Goal: Task Accomplishment & Management: Manage account settings

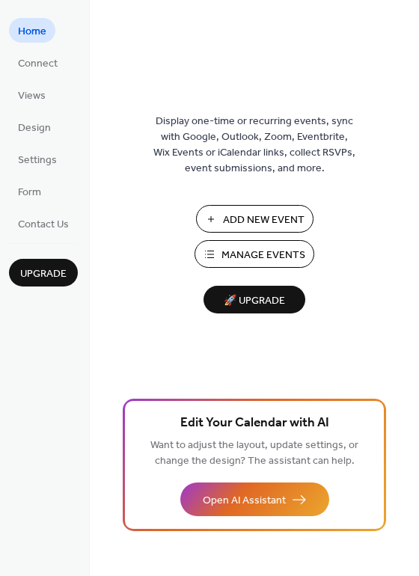
click at [40, 30] on span "Home" at bounding box center [32, 32] width 28 height 16
click at [259, 255] on span "Manage Events" at bounding box center [264, 256] width 84 height 16
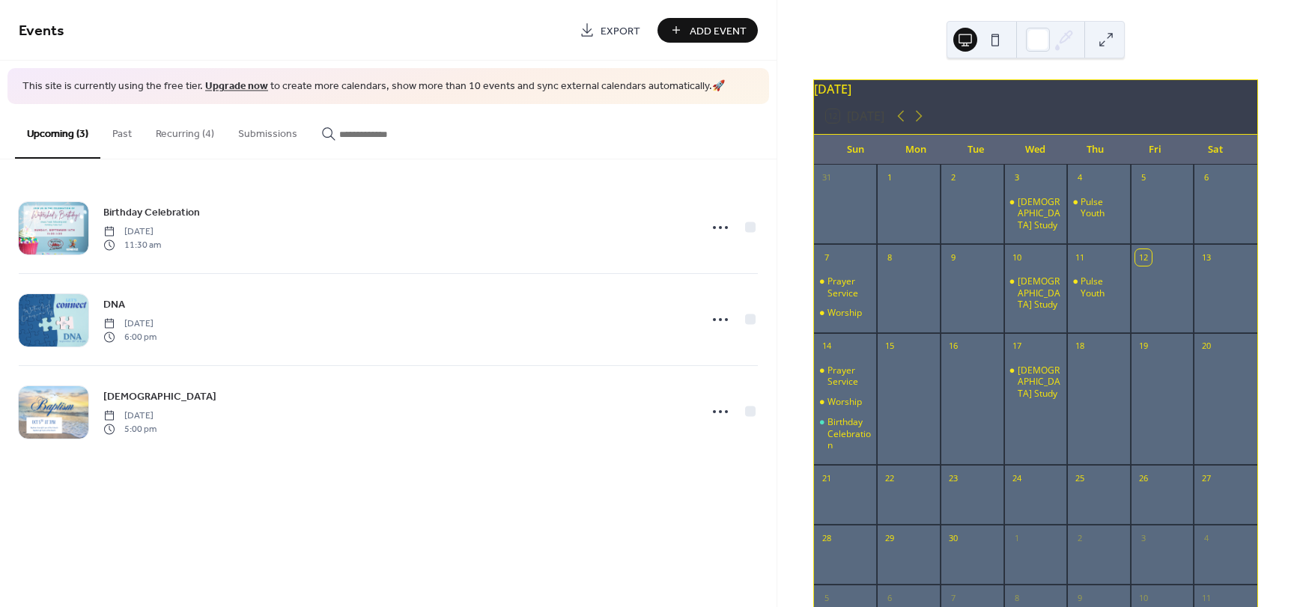
click at [186, 133] on button "Recurring (4)" at bounding box center [185, 130] width 82 height 53
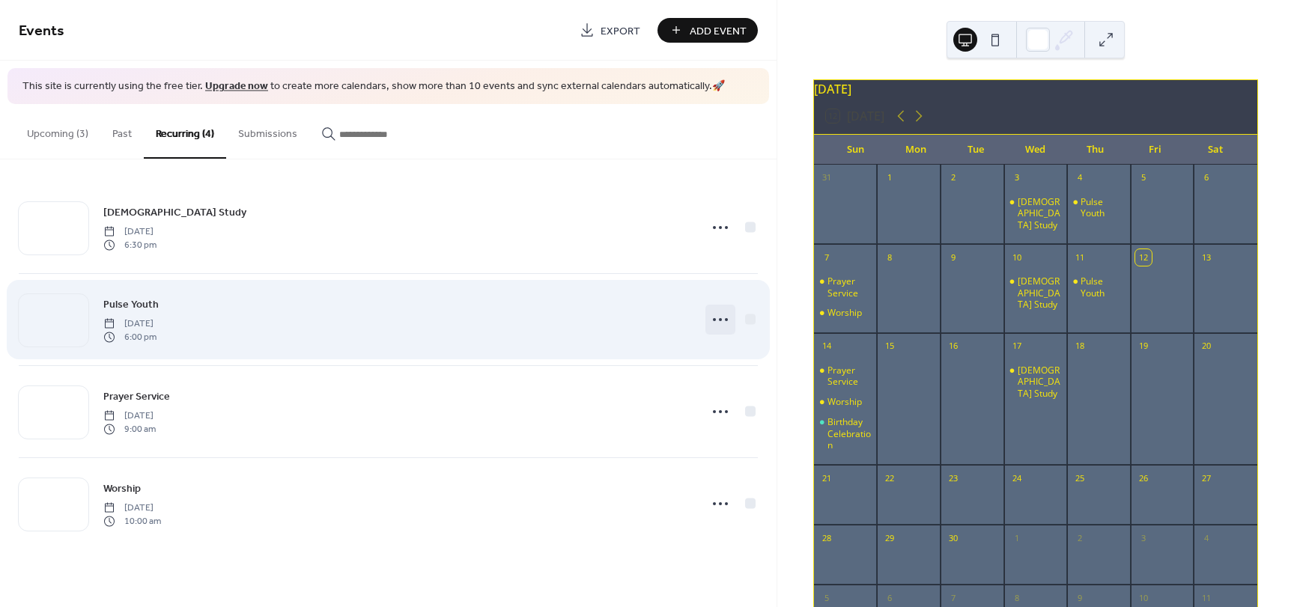
click at [719, 318] on icon at bounding box center [720, 320] width 24 height 24
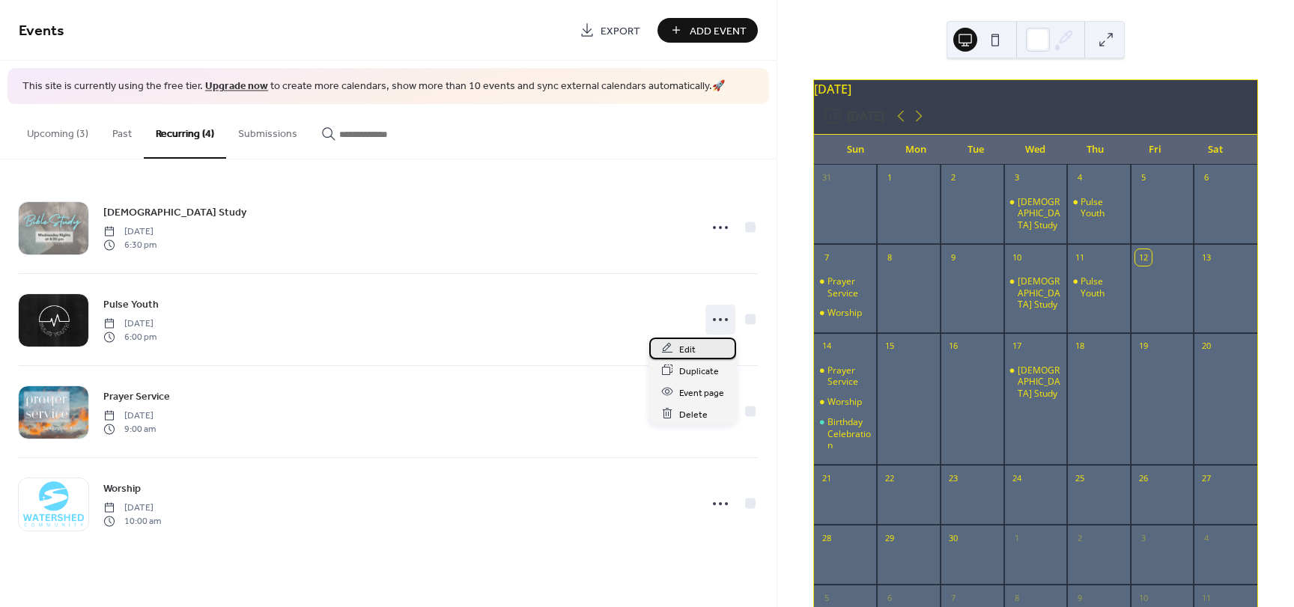
click at [702, 350] on div "Edit" at bounding box center [692, 349] width 87 height 22
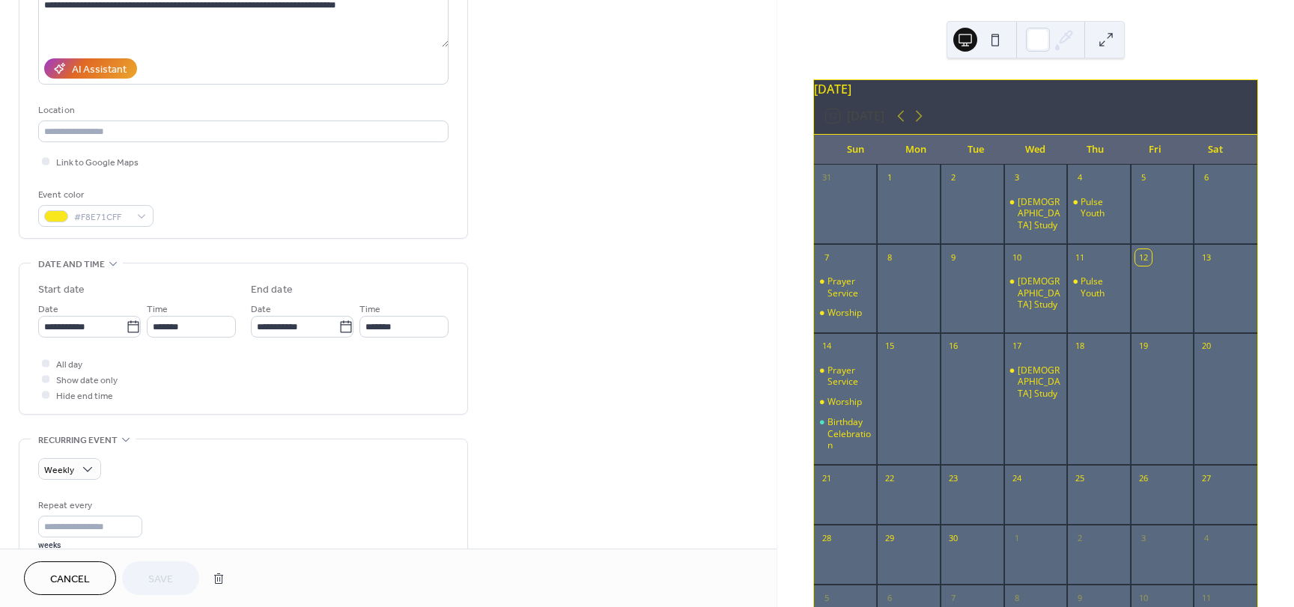
scroll to position [449, 0]
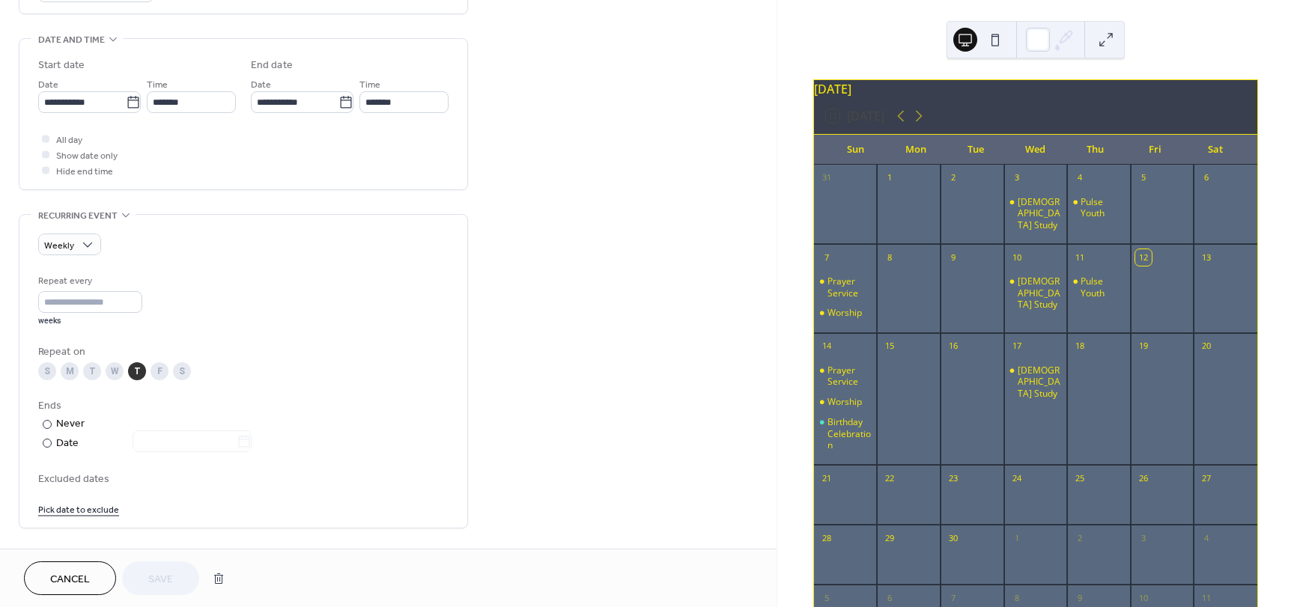
click at [88, 368] on div "T" at bounding box center [92, 371] width 18 height 18
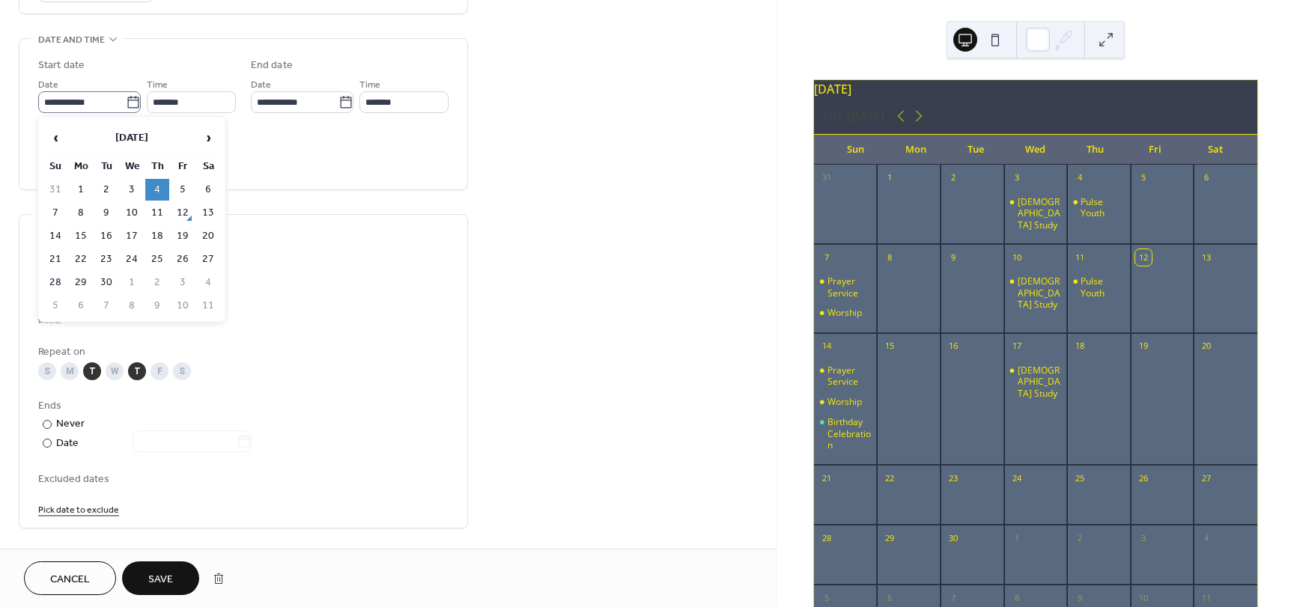
click at [129, 104] on icon at bounding box center [133, 102] width 15 height 15
click at [126, 104] on input "**********" at bounding box center [82, 102] width 88 height 22
click at [102, 234] on td "16" at bounding box center [106, 236] width 24 height 22
type input "**********"
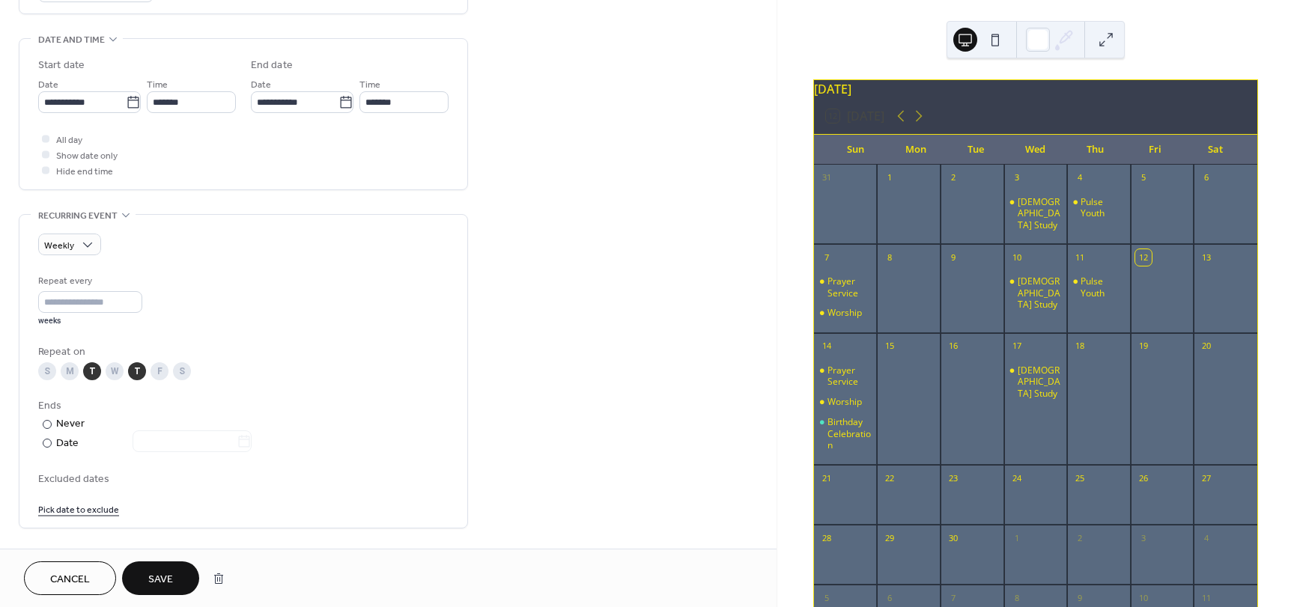
click at [135, 367] on div "T" at bounding box center [137, 371] width 18 height 18
click at [171, 568] on button "Save" at bounding box center [160, 578] width 77 height 34
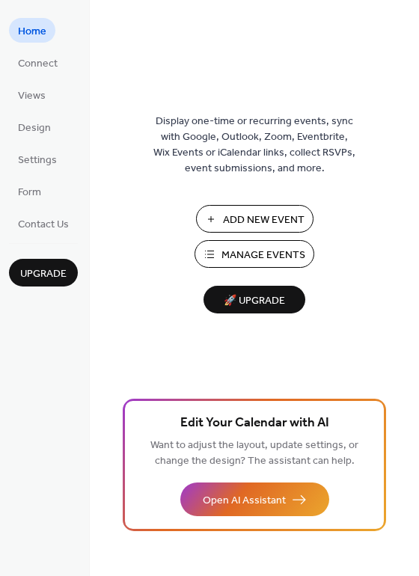
click at [38, 31] on span "Home" at bounding box center [32, 32] width 28 height 16
click at [29, 24] on span "Home" at bounding box center [32, 32] width 28 height 16
click at [275, 250] on span "Manage Events" at bounding box center [264, 256] width 84 height 16
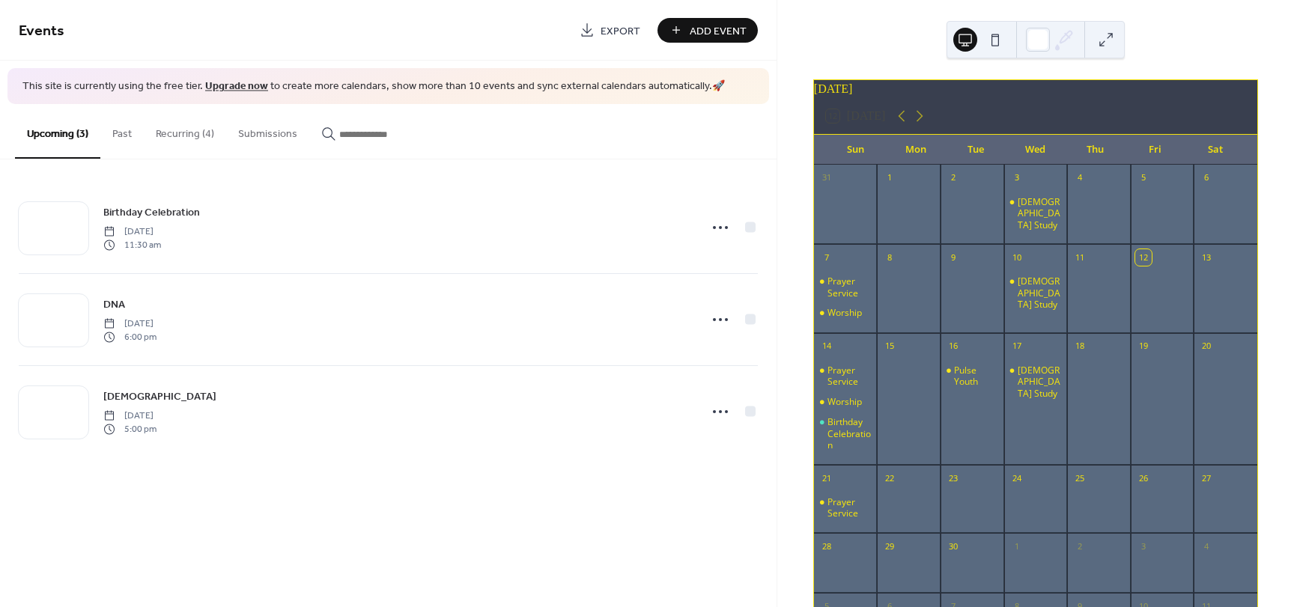
click at [189, 132] on button "Recurring (4)" at bounding box center [185, 130] width 82 height 53
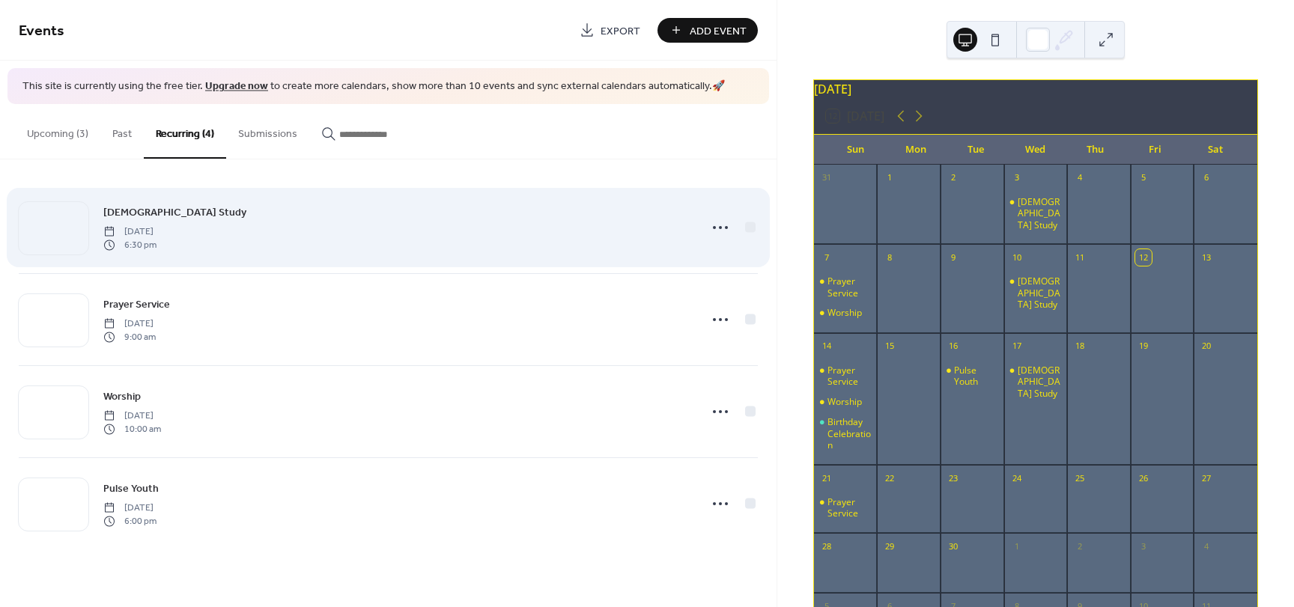
click at [272, 234] on div "[DEMOGRAPHIC_DATA] Study [DATE] 6:30 pm" at bounding box center [396, 228] width 586 height 48
click at [130, 217] on span "[DEMOGRAPHIC_DATA] Study" at bounding box center [174, 212] width 143 height 16
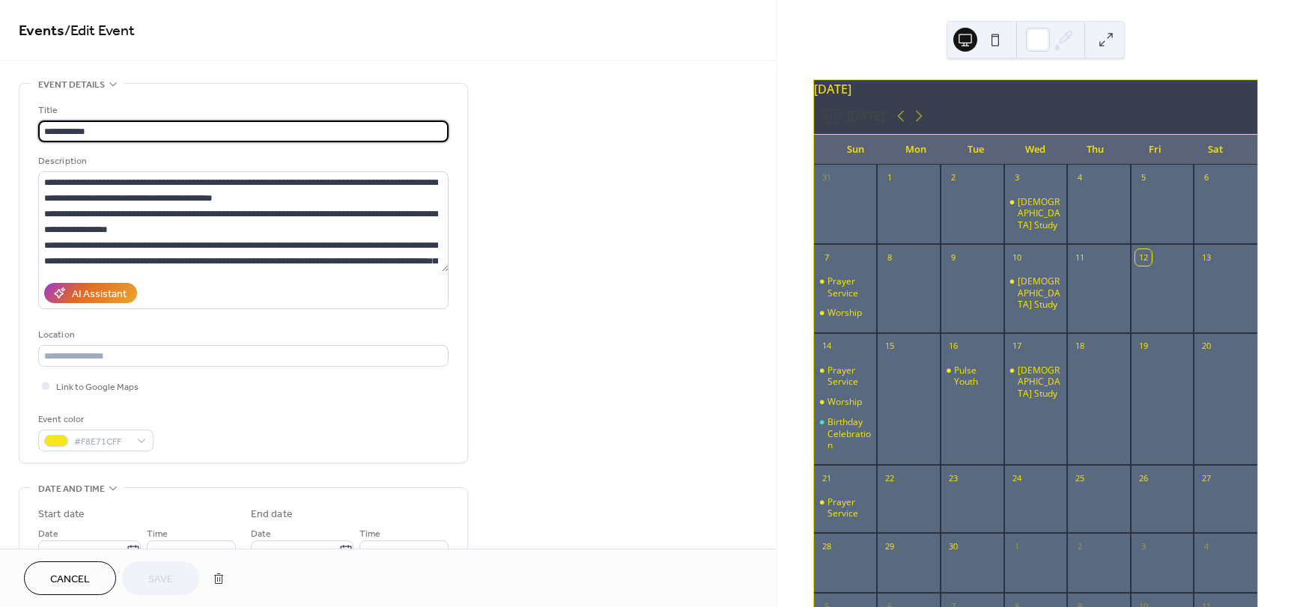
type input "**********"
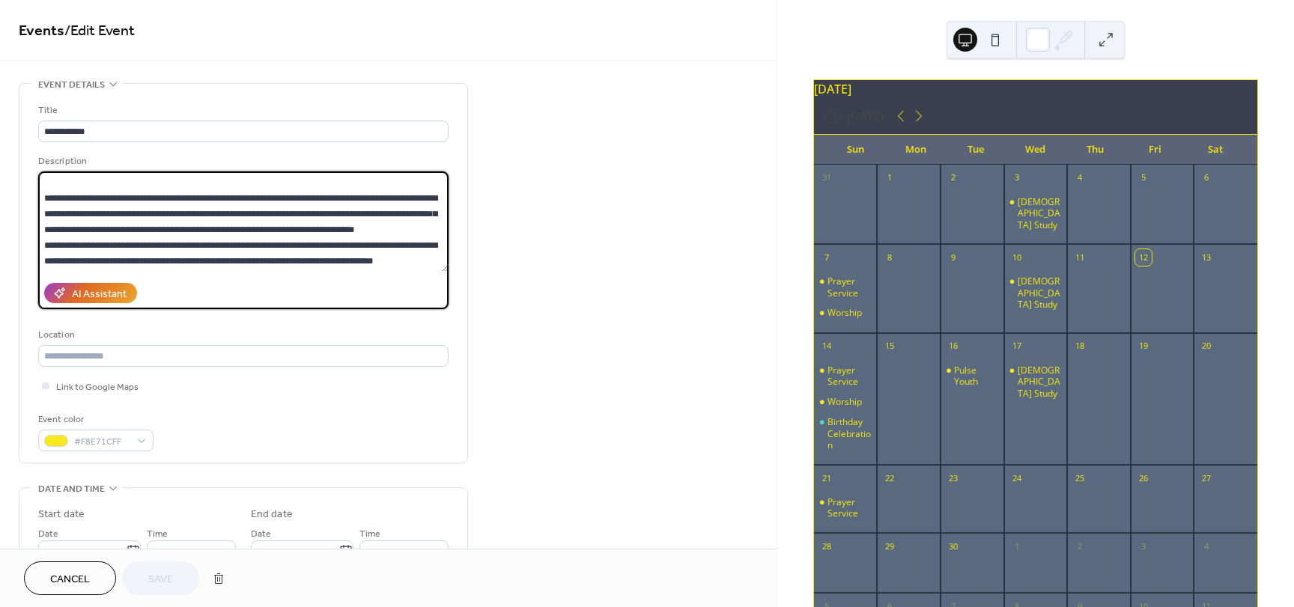
click at [167, 232] on textarea at bounding box center [243, 221] width 410 height 100
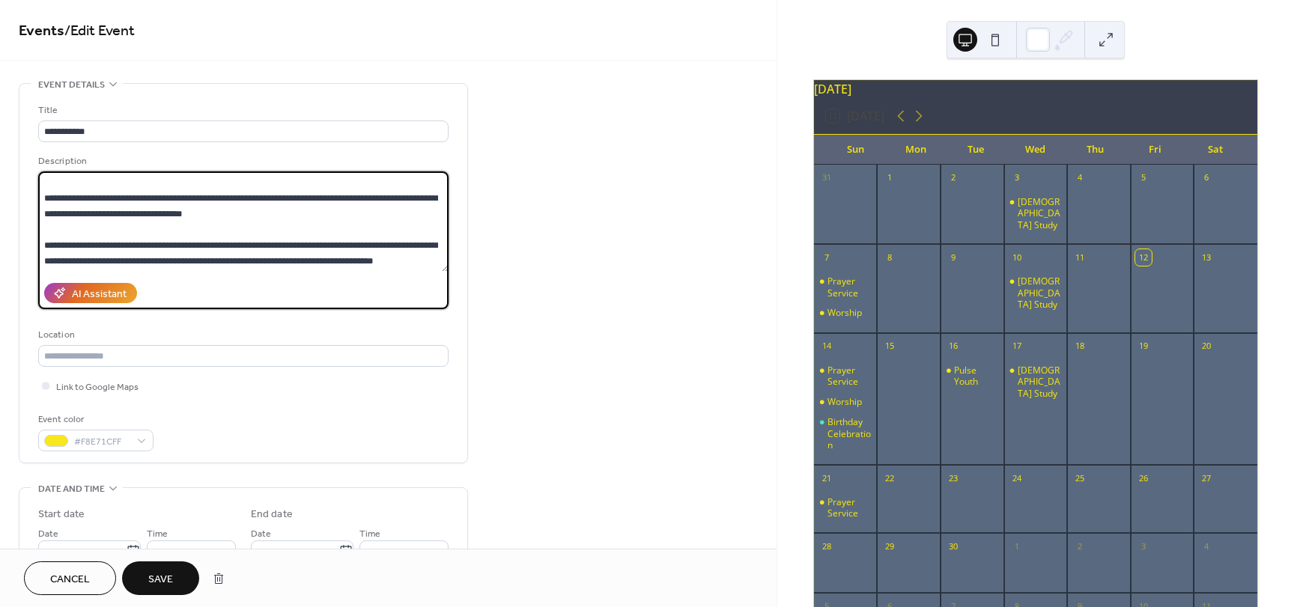
type textarea "**********"
click at [167, 567] on button "Save" at bounding box center [160, 578] width 77 height 34
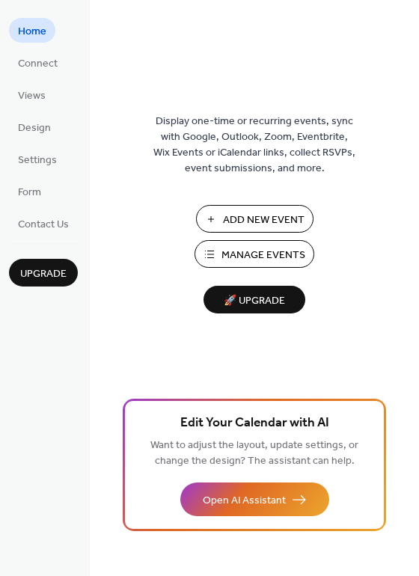
click at [274, 255] on span "Manage Events" at bounding box center [264, 256] width 84 height 16
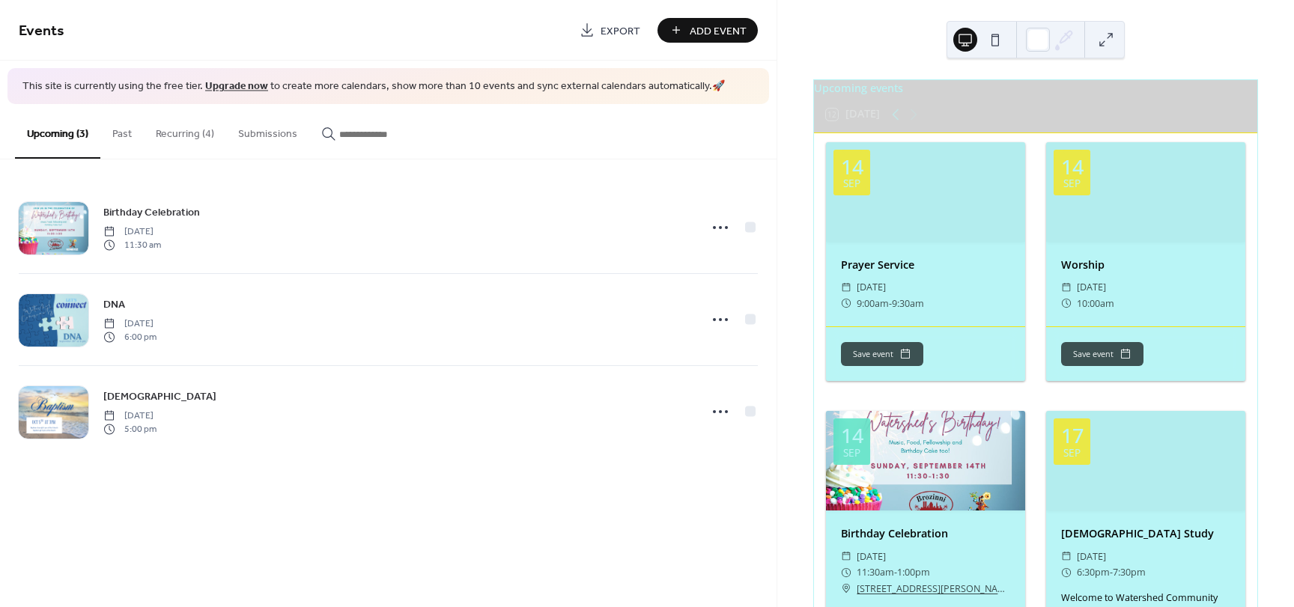
click at [174, 128] on button "Recurring (4)" at bounding box center [185, 130] width 82 height 53
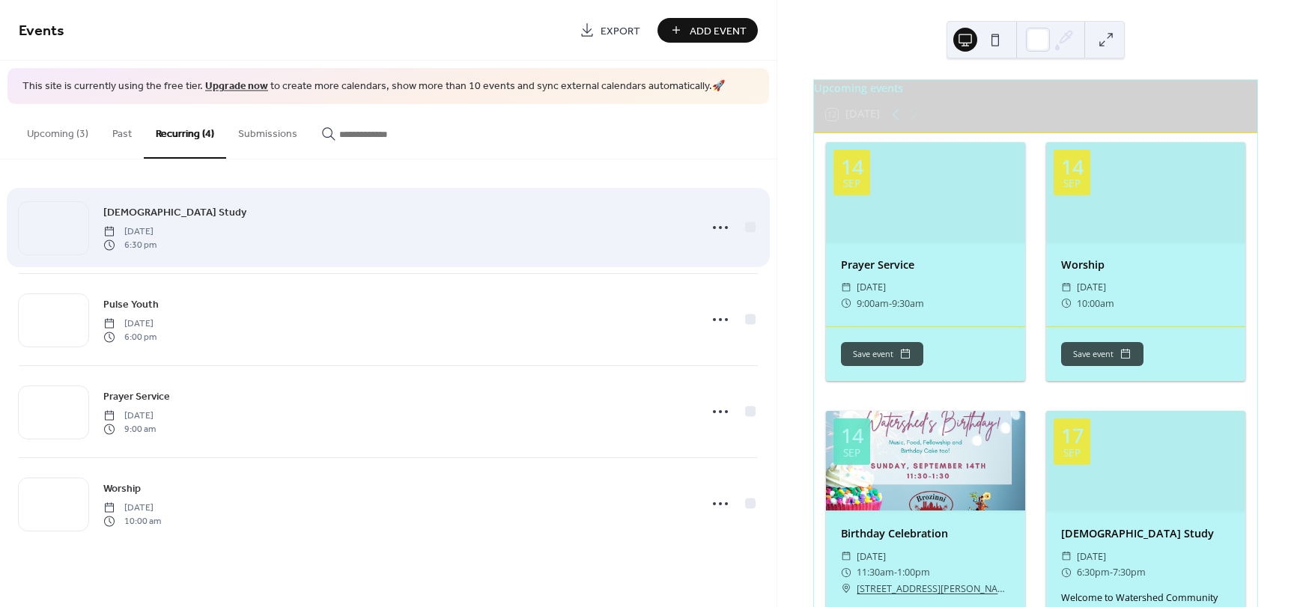
click at [281, 237] on div "[DEMOGRAPHIC_DATA] Study [DATE] 6:30 pm" at bounding box center [396, 228] width 586 height 48
click at [714, 224] on icon at bounding box center [720, 228] width 24 height 24
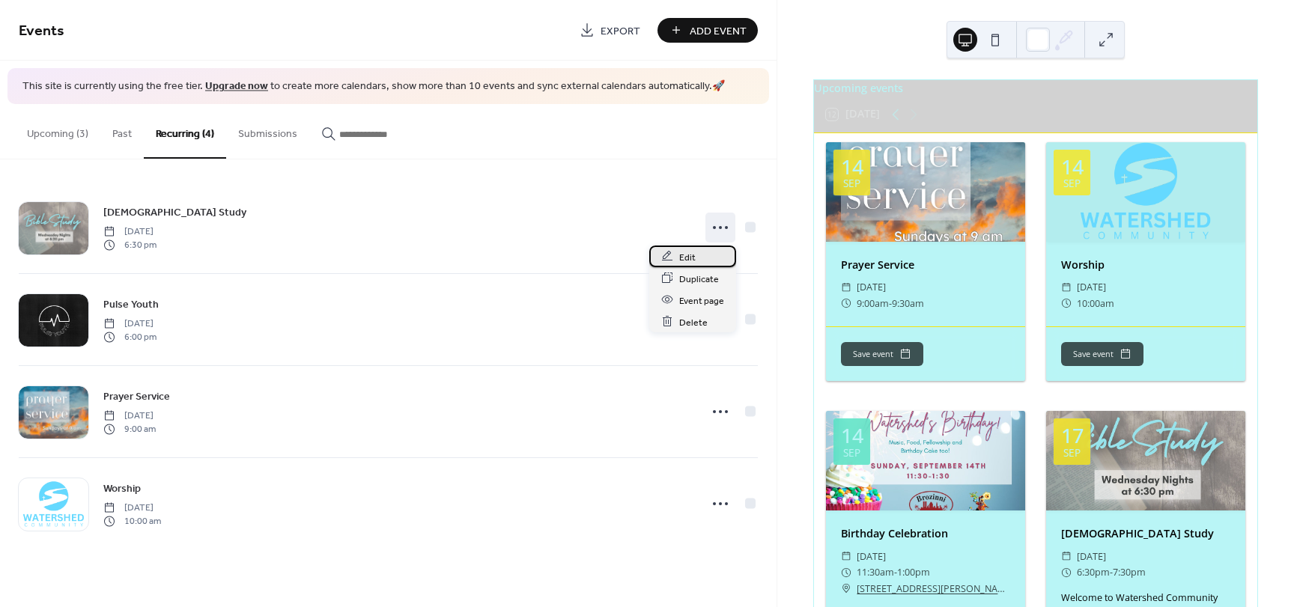
click at [696, 255] on div "Edit" at bounding box center [692, 257] width 87 height 22
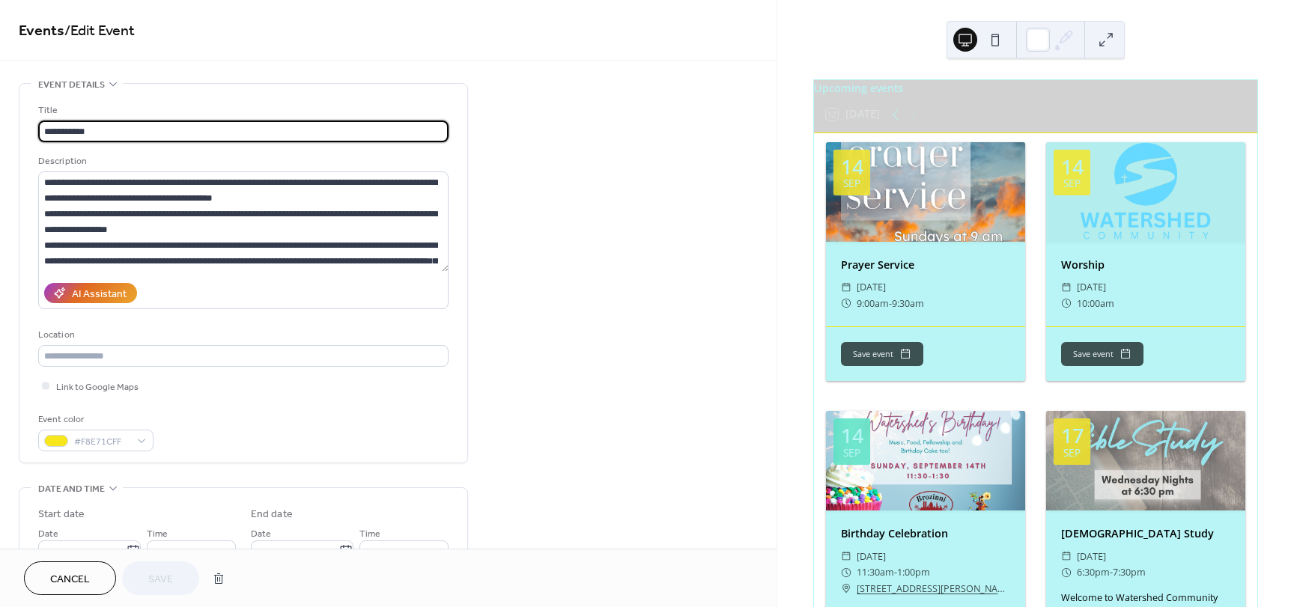
type input "**********"
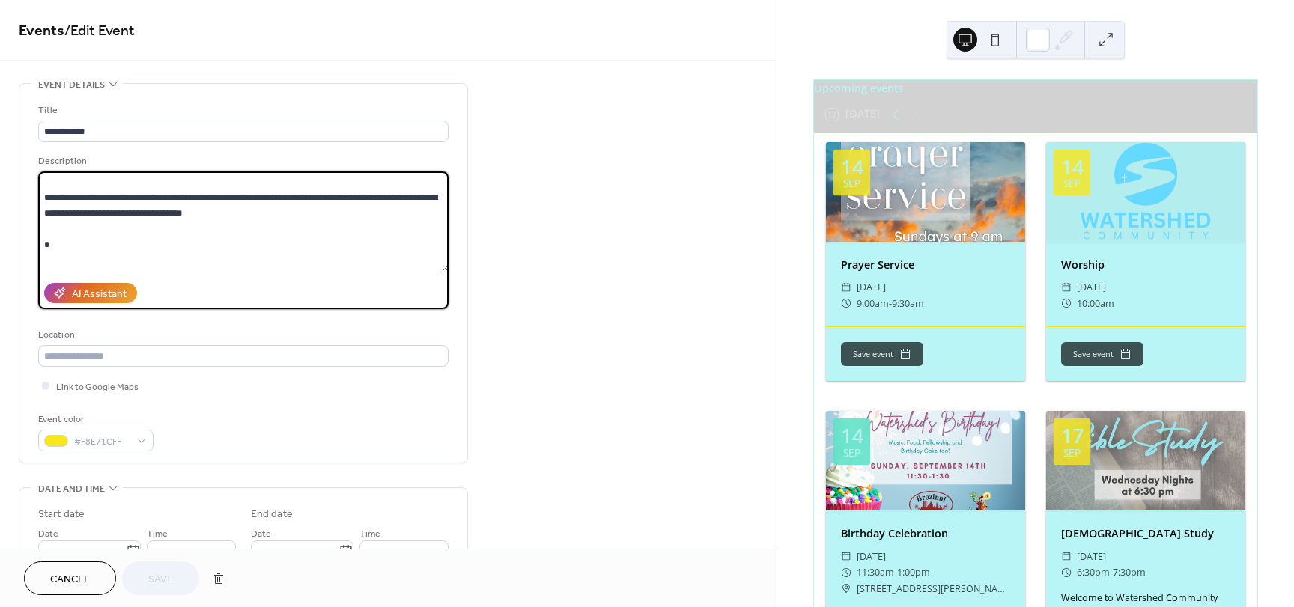
scroll to position [118, 0]
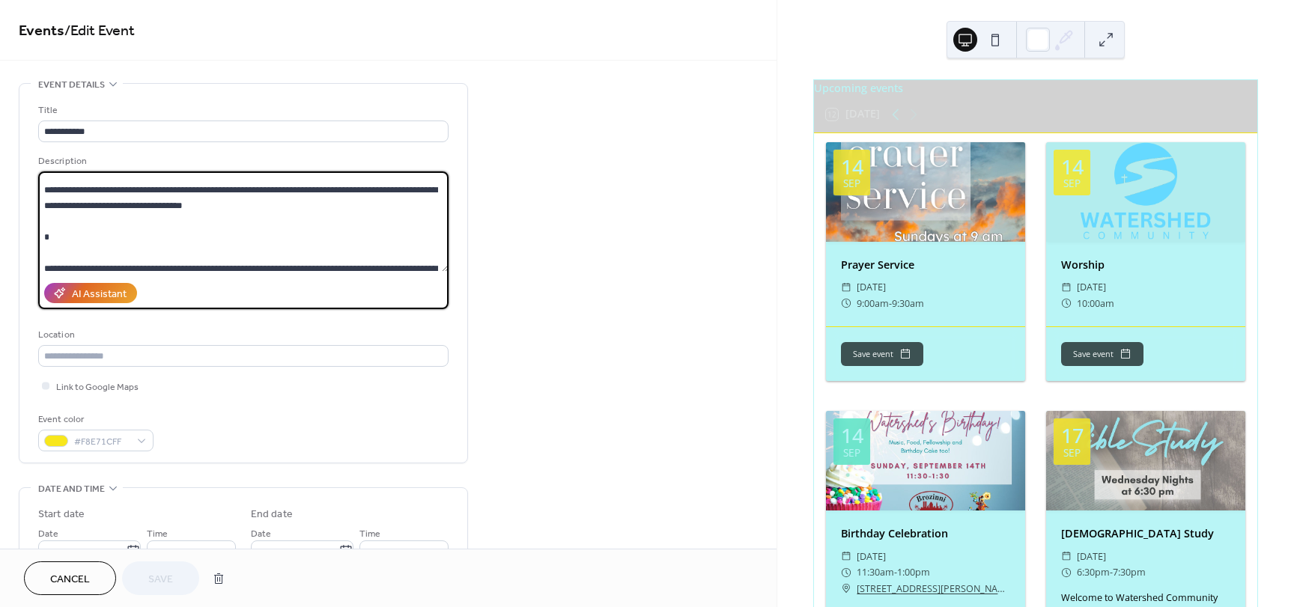
drag, startPoint x: 44, startPoint y: 217, endPoint x: 299, endPoint y: 229, distance: 255.5
click at [299, 229] on textarea at bounding box center [243, 221] width 410 height 100
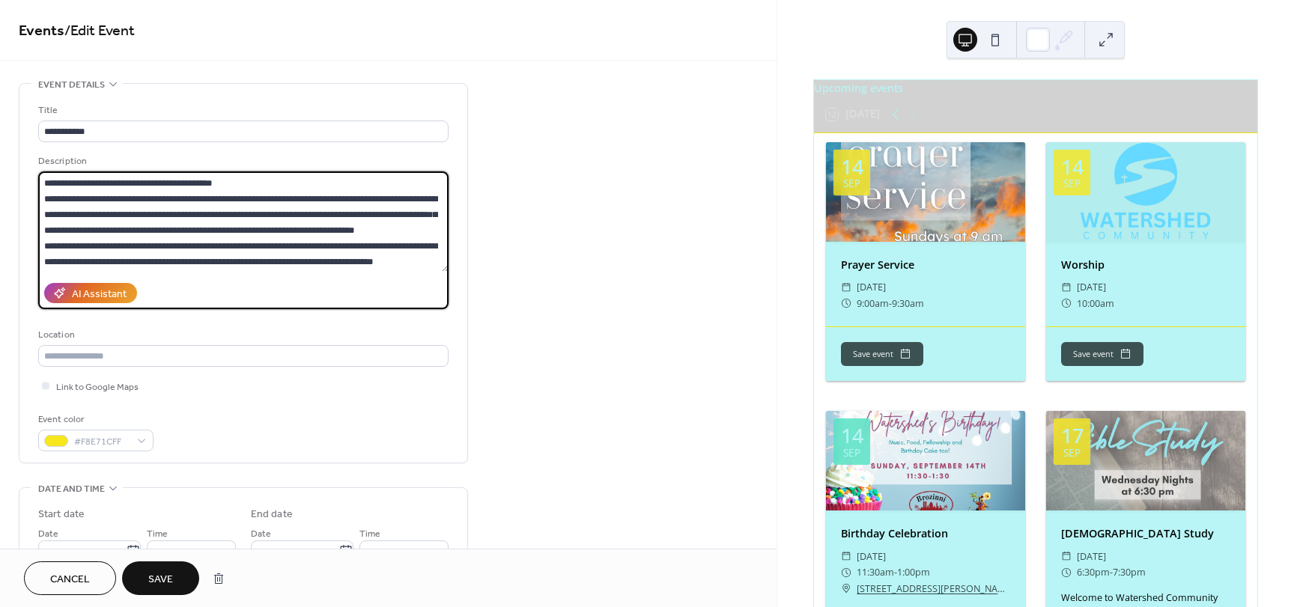
scroll to position [0, 0]
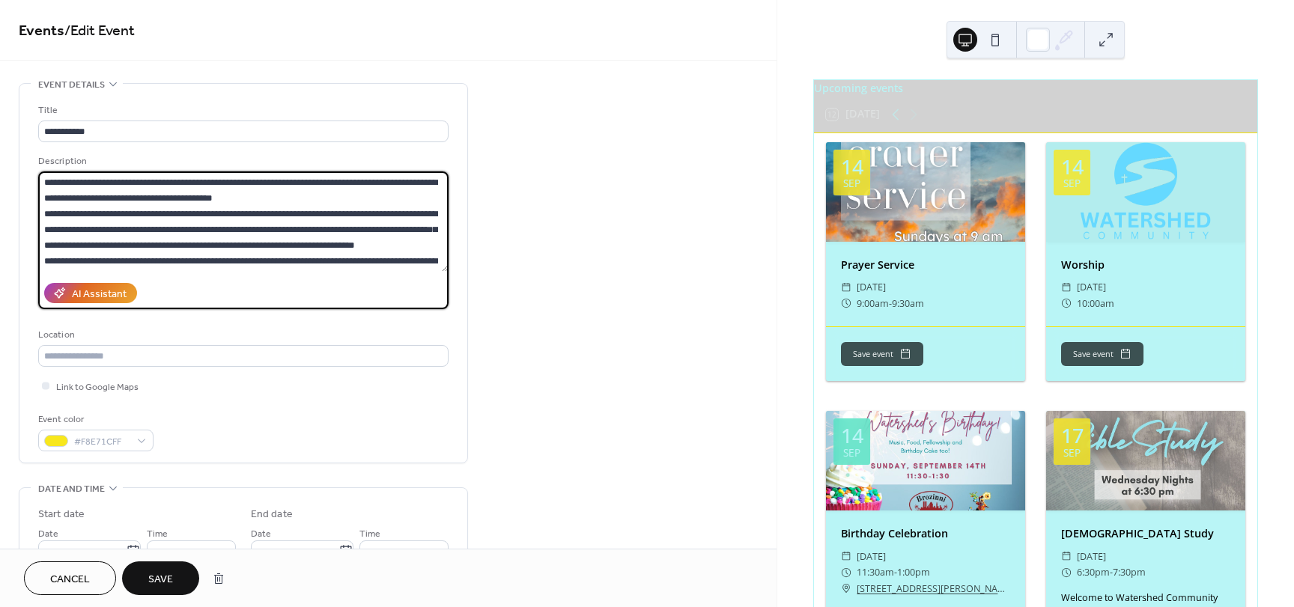
drag, startPoint x: 94, startPoint y: 180, endPoint x: 17, endPoint y: 179, distance: 76.4
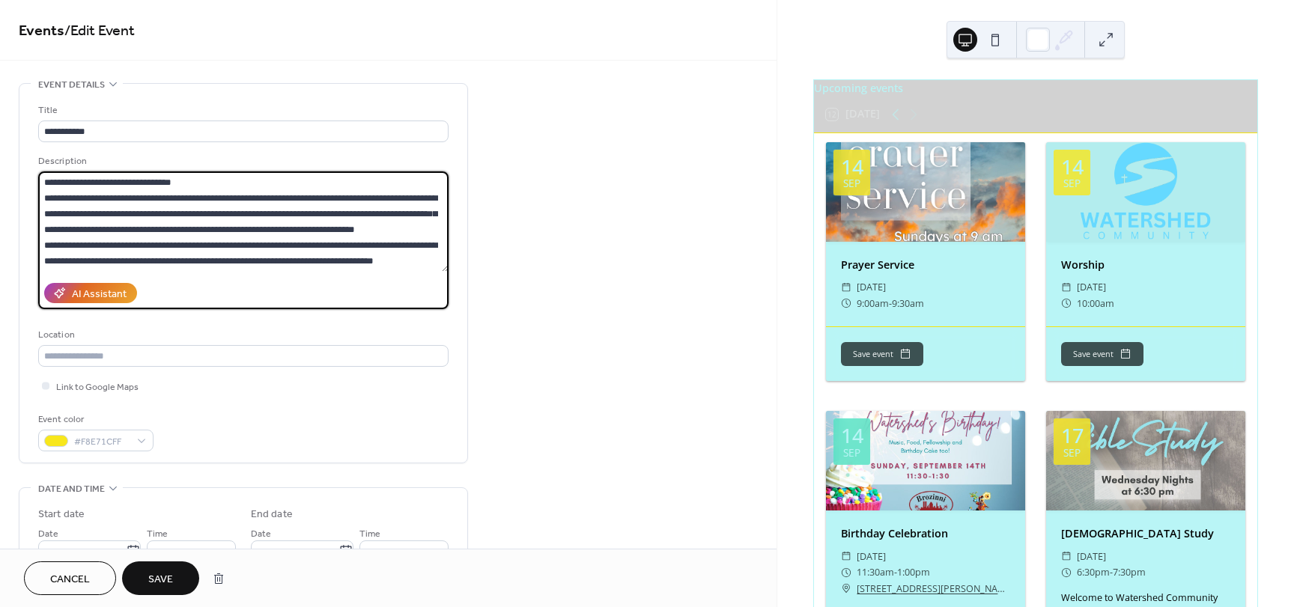
click at [192, 234] on textarea "**********" at bounding box center [243, 221] width 410 height 100
type textarea "**********"
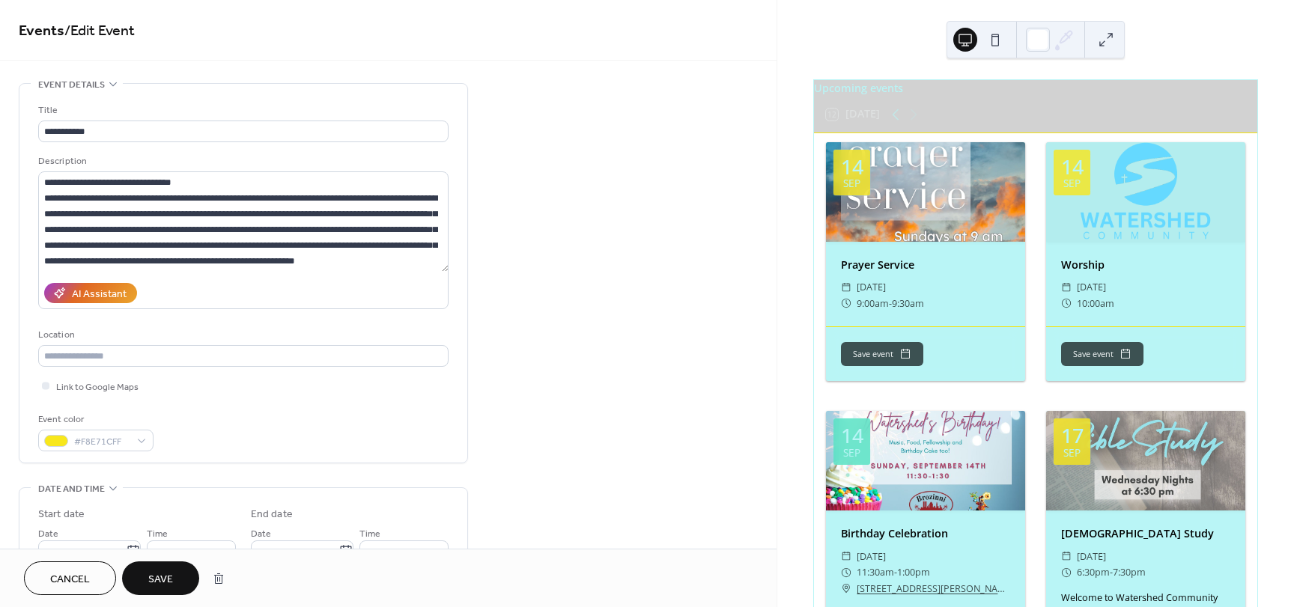
click at [328, 278] on div "AI Assistant" at bounding box center [243, 293] width 410 height 32
click at [168, 576] on span "Save" at bounding box center [160, 580] width 25 height 16
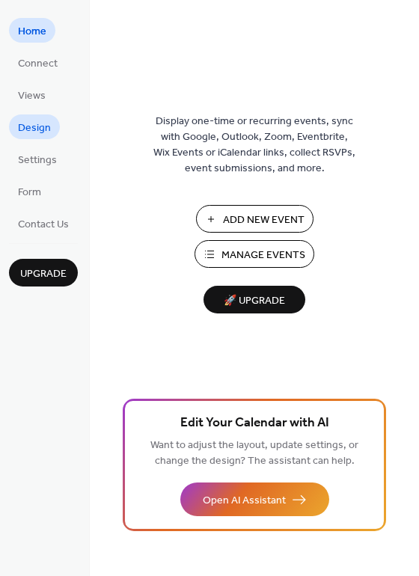
click at [46, 124] on span "Design" at bounding box center [34, 129] width 33 height 16
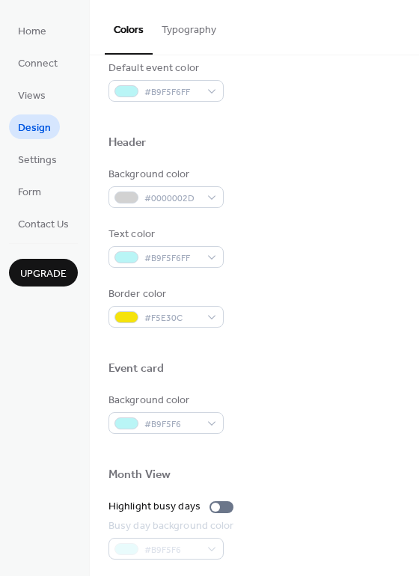
scroll to position [416, 0]
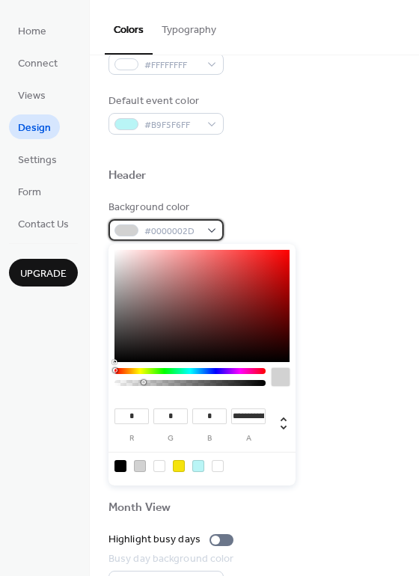
click at [132, 237] on div "#0000002D" at bounding box center [166, 230] width 115 height 22
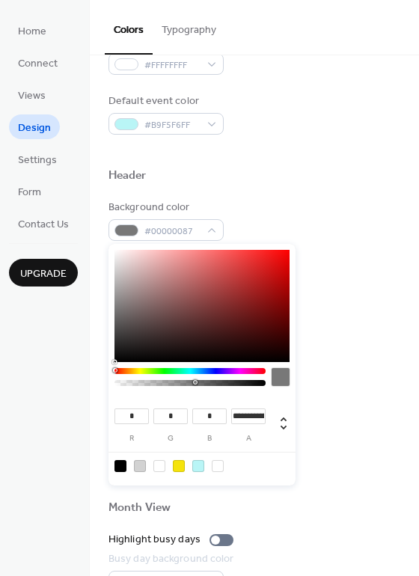
type input "**********"
drag, startPoint x: 142, startPoint y: 383, endPoint x: 195, endPoint y: 386, distance: 52.5
click at [195, 386] on div at bounding box center [190, 380] width 151 height 25
click at [134, 231] on div at bounding box center [127, 231] width 24 height 12
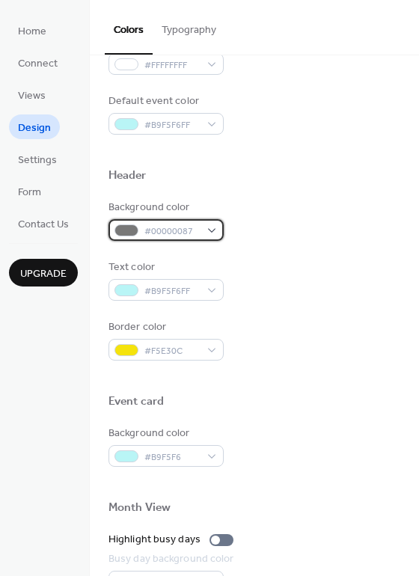
click at [134, 231] on div at bounding box center [127, 231] width 24 height 12
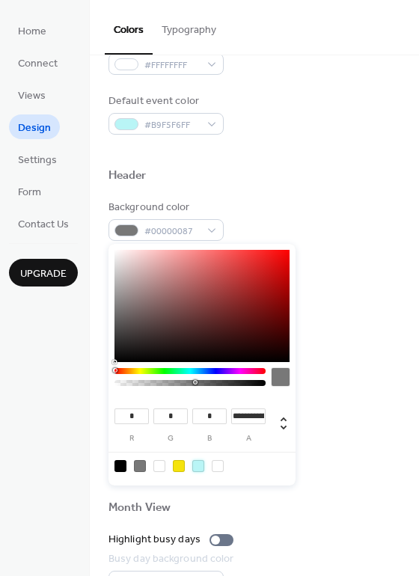
click at [199, 469] on div at bounding box center [198, 466] width 12 height 12
type input "***"
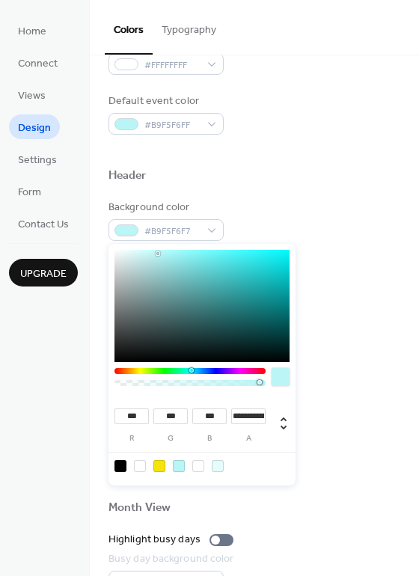
type input "*"
click at [265, 380] on div at bounding box center [264, 382] width 4 height 4
click at [122, 468] on div at bounding box center [121, 466] width 12 height 12
type input "*"
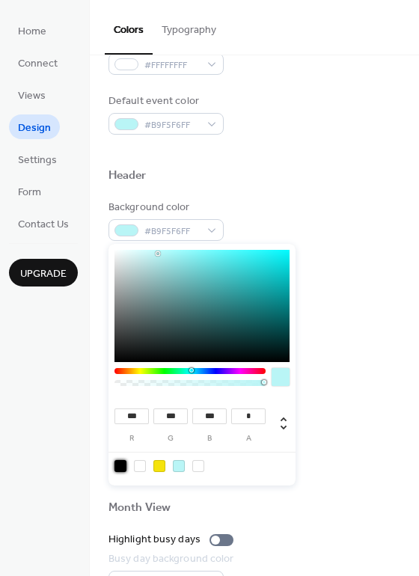
type input "*"
